Goal: Find specific page/section: Find specific page/section

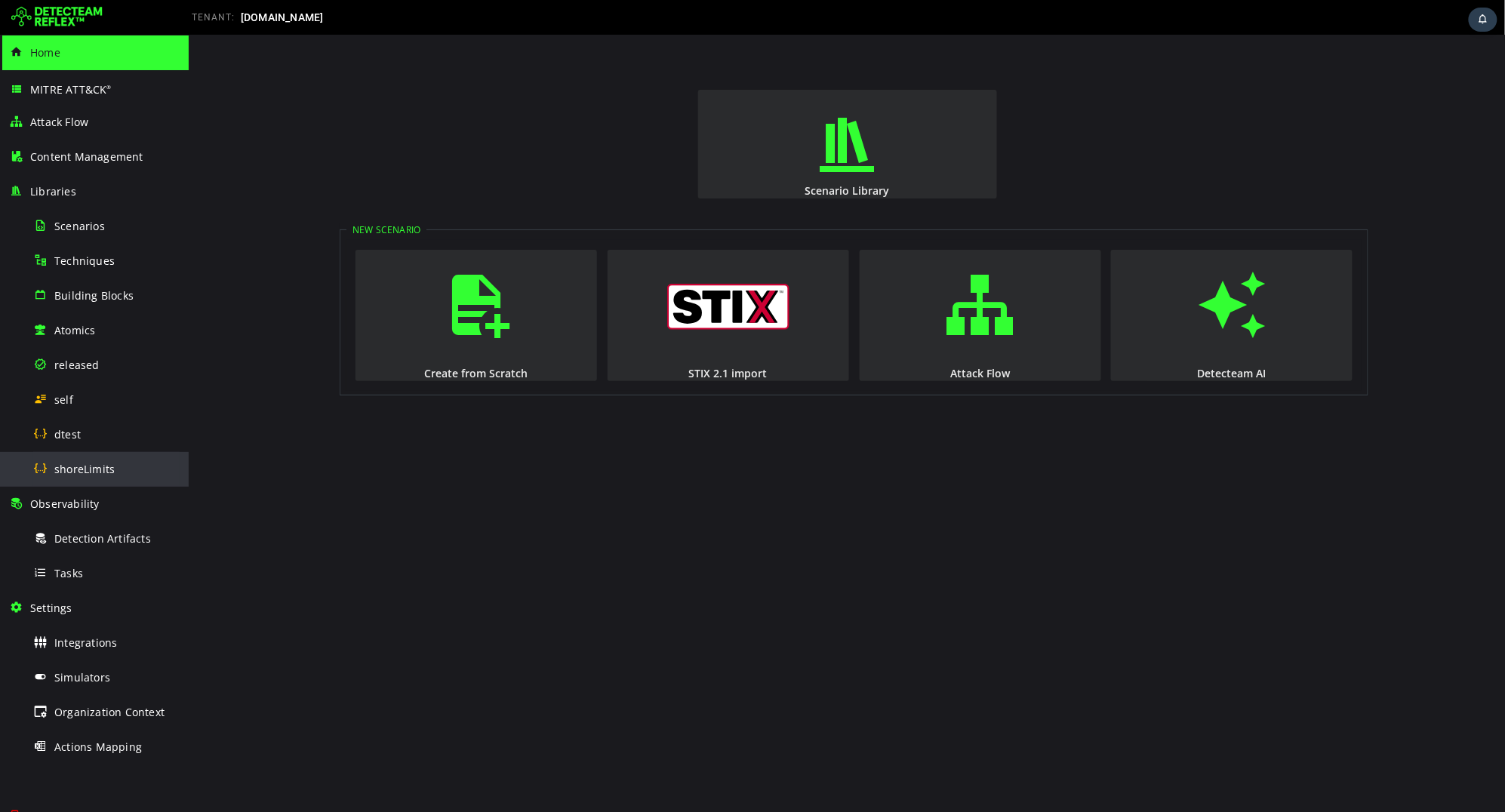
click at [54, 467] on span "shoreLimits" at bounding box center [84, 469] width 60 height 15
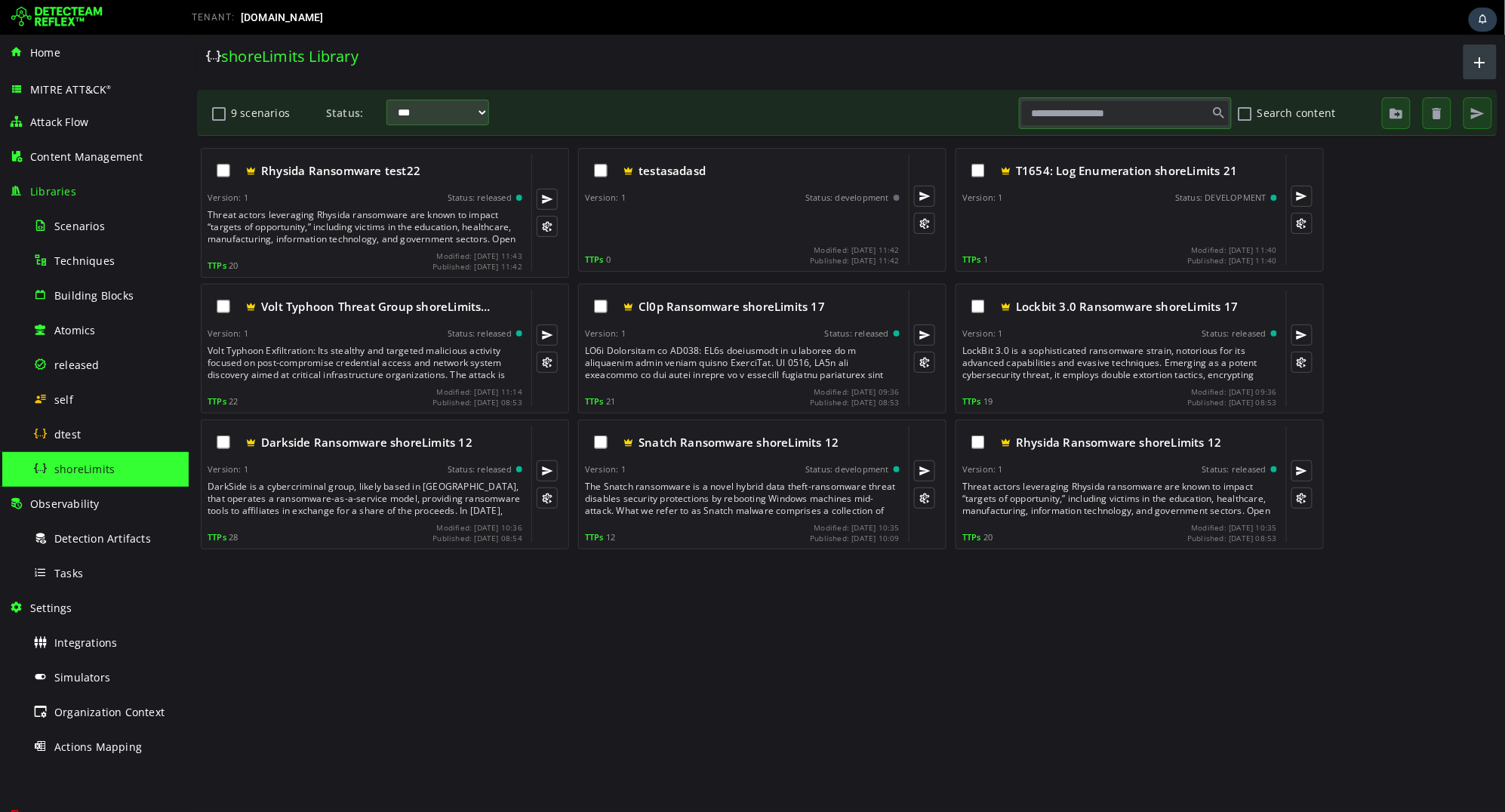
click at [1491, 68] on button "button" at bounding box center [1479, 61] width 33 height 35
